Goal: Navigation & Orientation: Find specific page/section

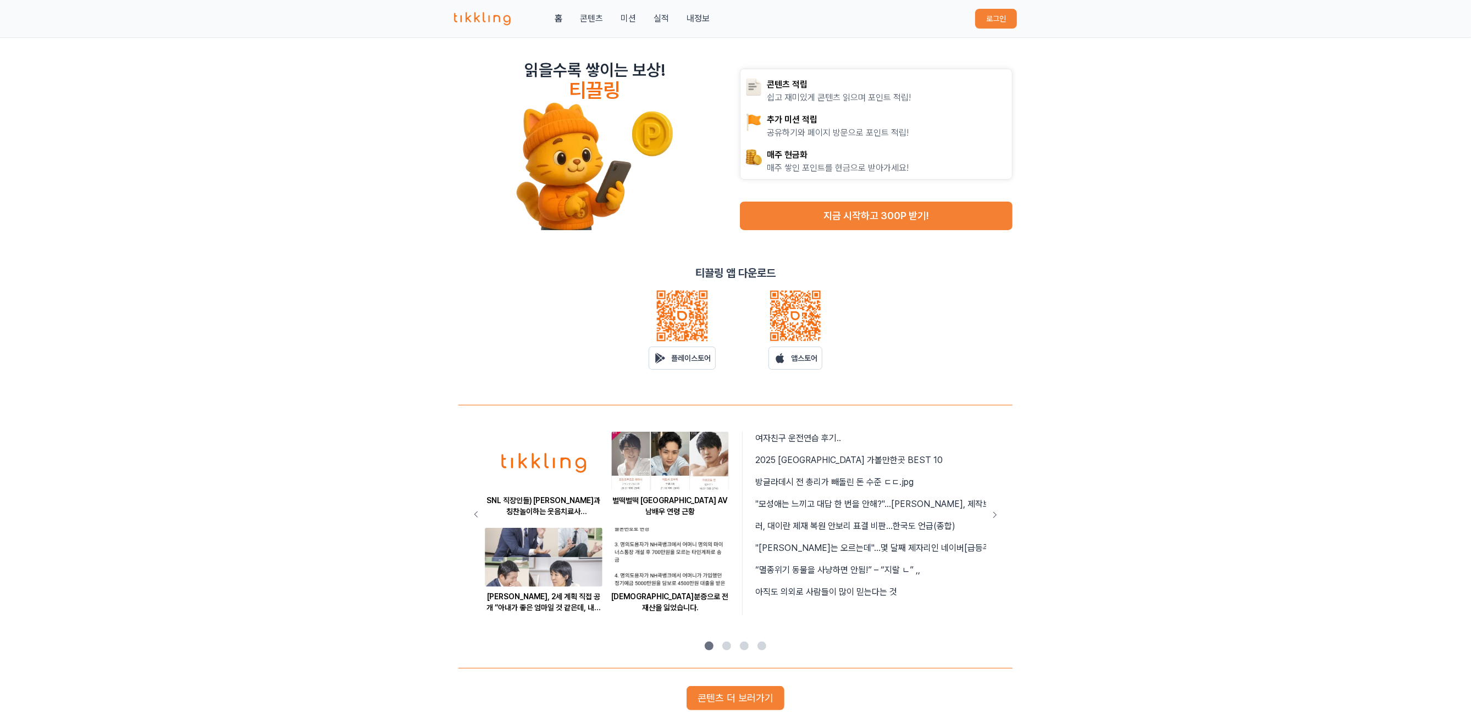
click at [988, 13] on button "로그인" at bounding box center [996, 19] width 42 height 20
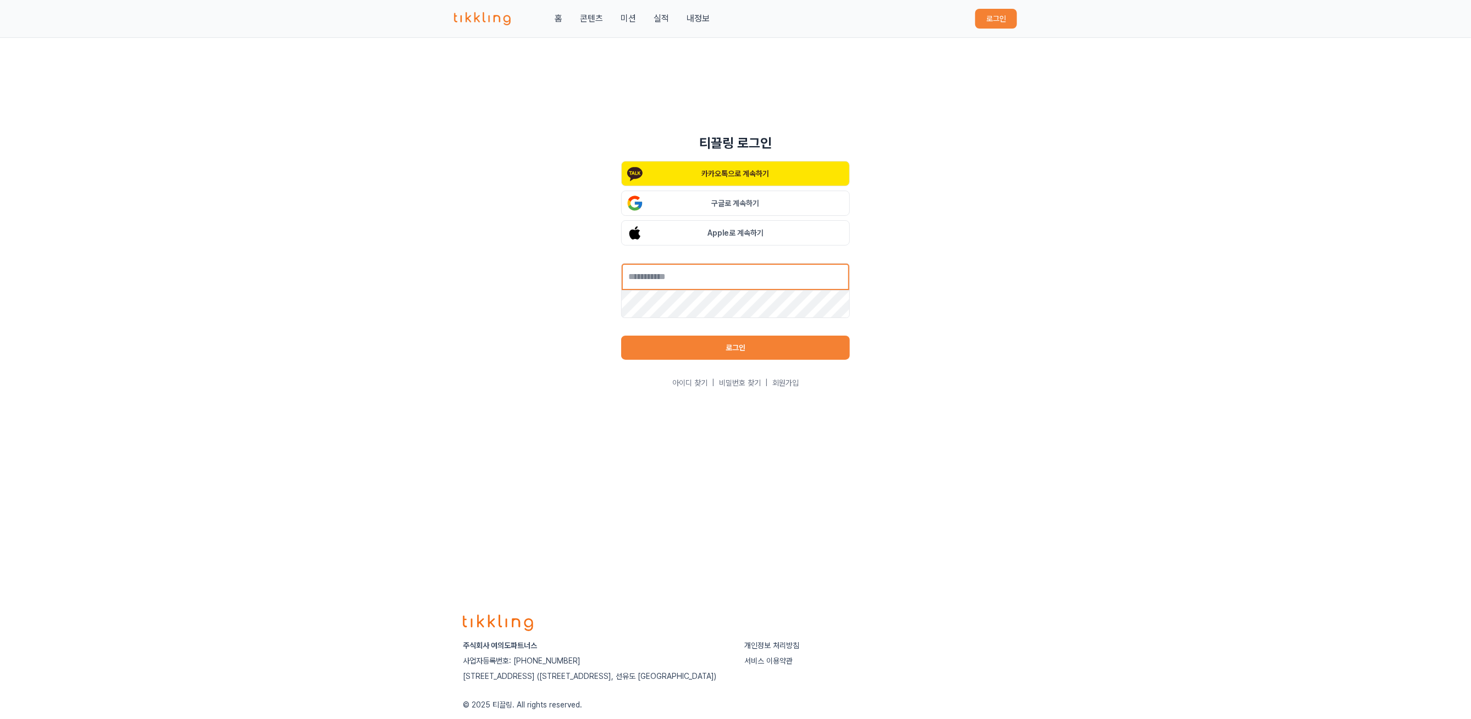
click at [735, 277] on input "text" at bounding box center [735, 276] width 229 height 27
type input "**********"
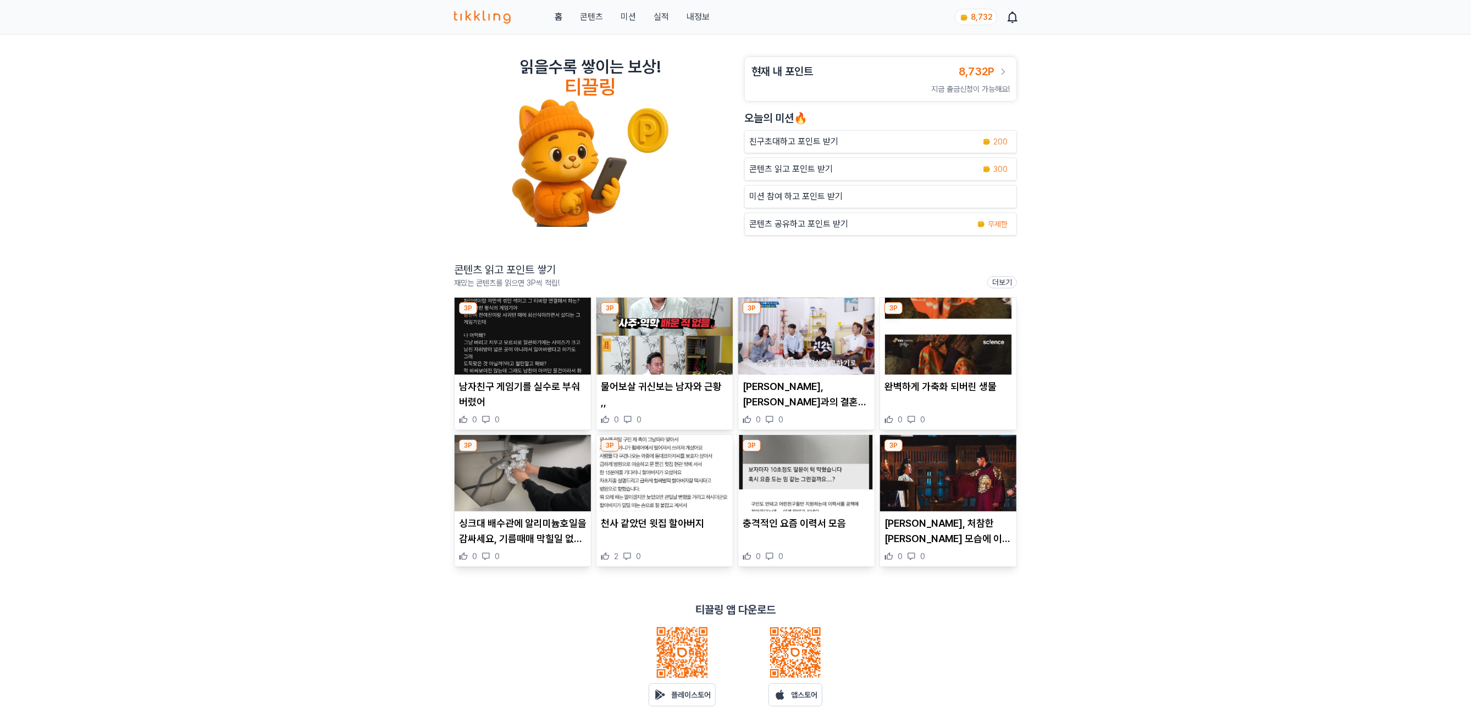
click at [531, 341] on img at bounding box center [523, 336] width 136 height 77
click at [669, 302] on img at bounding box center [664, 336] width 136 height 77
click at [810, 355] on img at bounding box center [806, 336] width 136 height 77
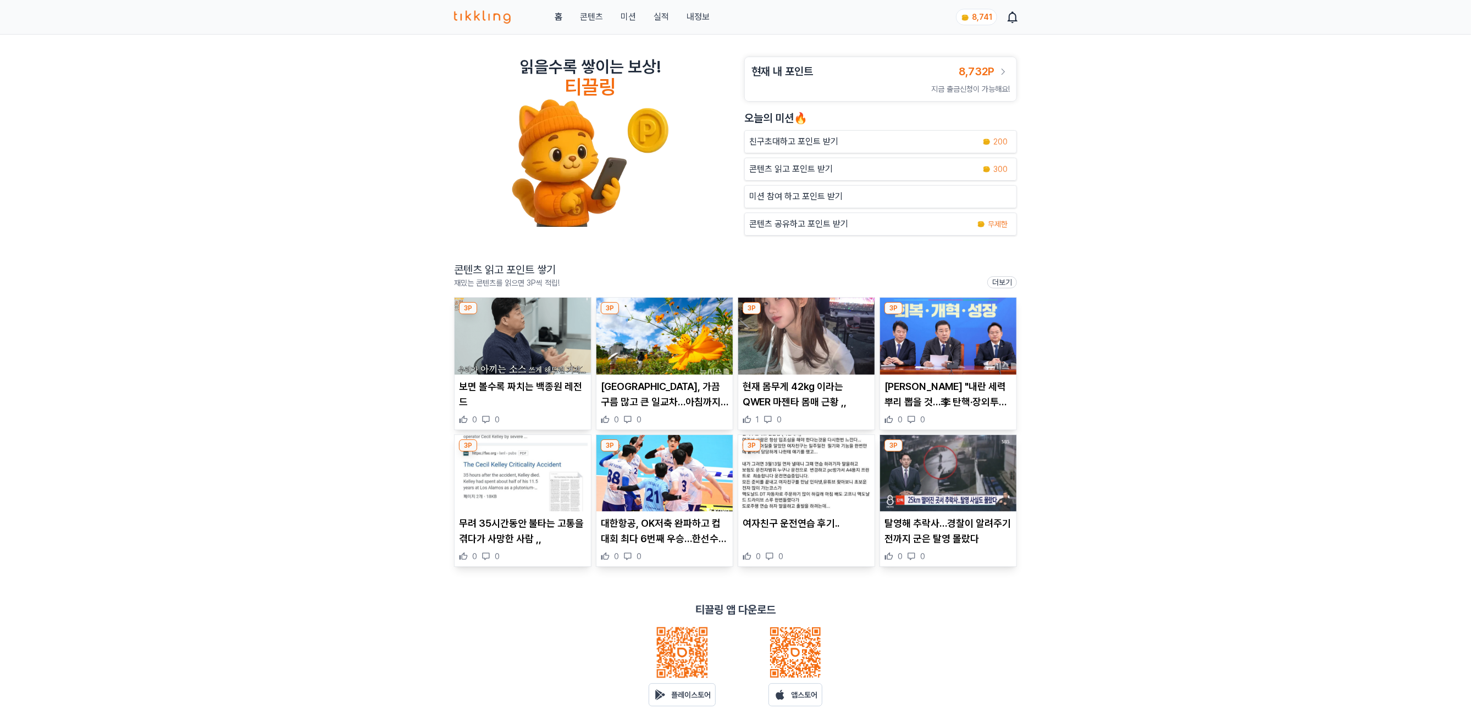
click at [507, 345] on img at bounding box center [523, 336] width 136 height 77
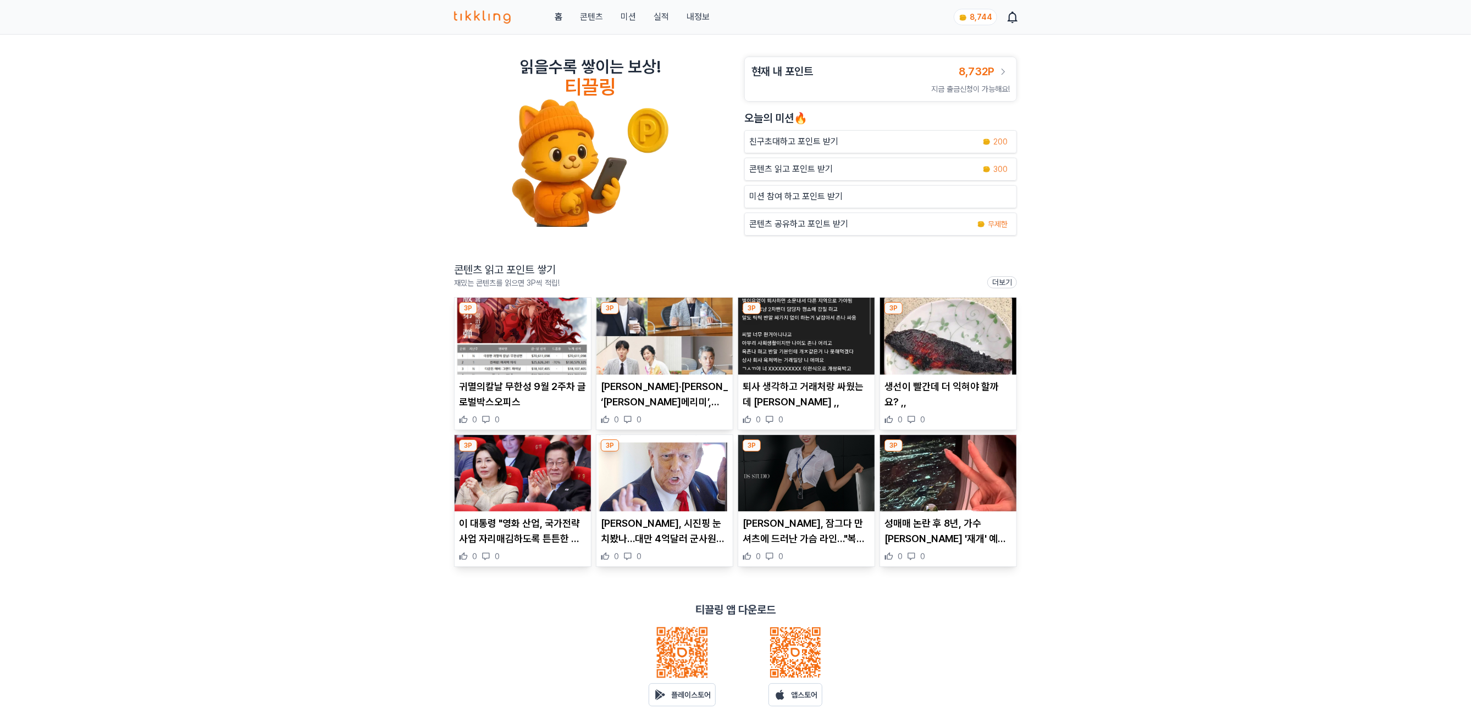
click at [664, 357] on img at bounding box center [664, 336] width 136 height 77
click at [532, 361] on img at bounding box center [523, 336] width 136 height 77
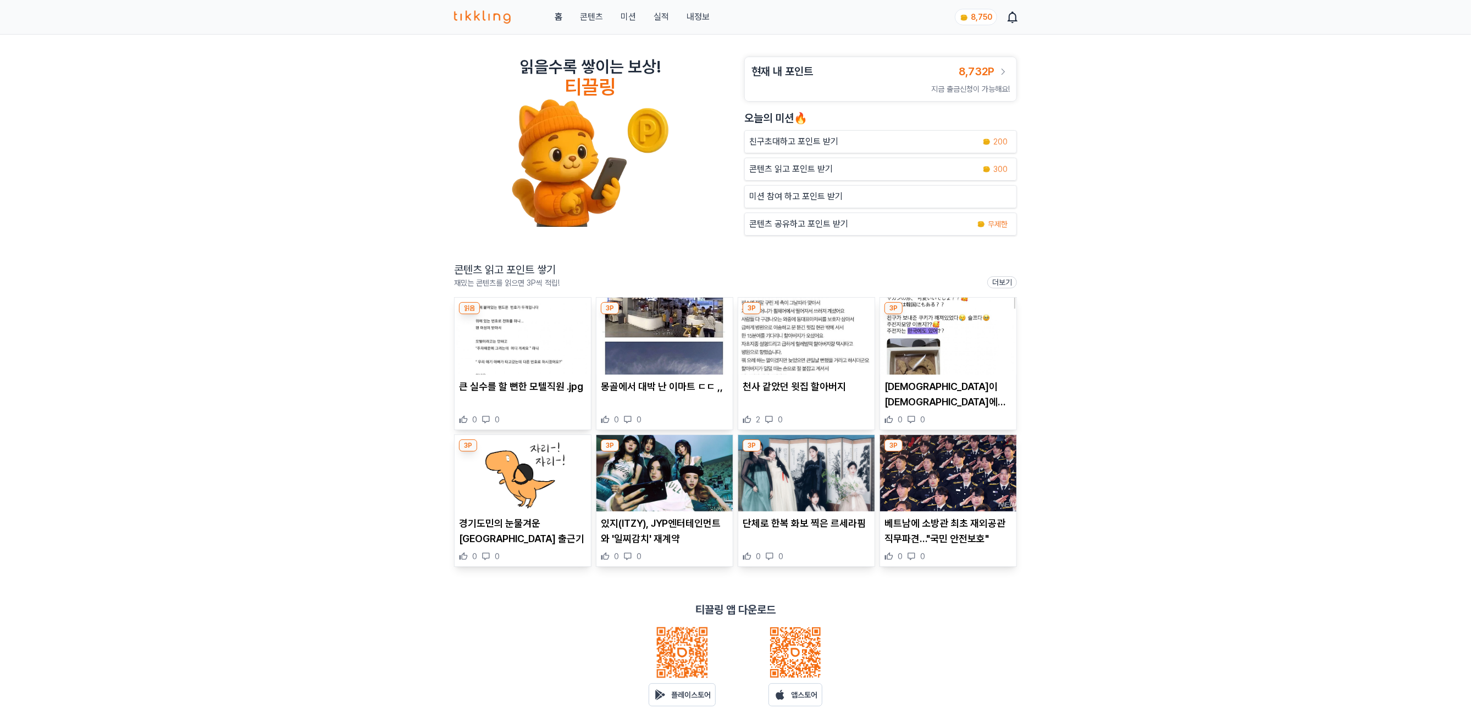
click at [512, 501] on img at bounding box center [523, 473] width 136 height 77
click at [828, 512] on img at bounding box center [806, 473] width 136 height 77
click at [922, 341] on img at bounding box center [948, 336] width 136 height 77
click at [646, 499] on img at bounding box center [664, 473] width 136 height 77
click at [699, 17] on link "내정보" at bounding box center [697, 16] width 23 height 13
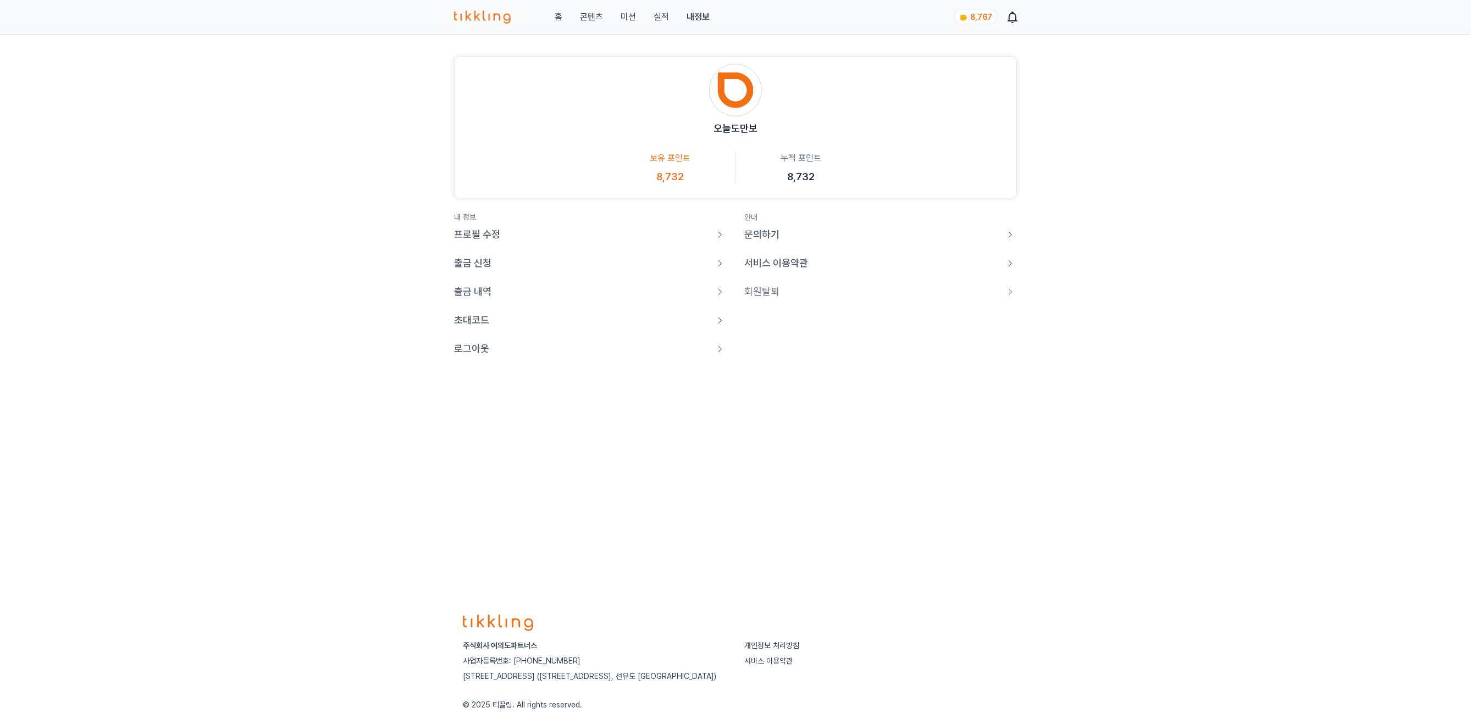
click at [464, 354] on p "로그아웃" at bounding box center [471, 348] width 35 height 15
